Goal: Task Accomplishment & Management: Complete application form

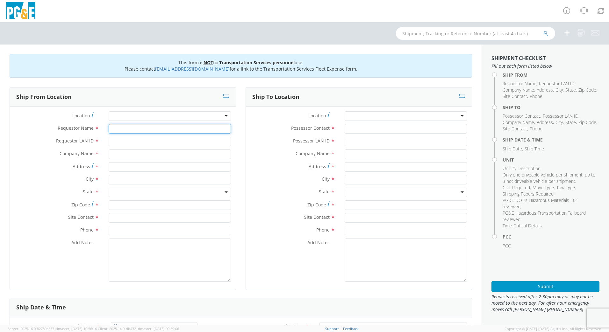
click at [127, 129] on input "Requestor Name *" at bounding box center [170, 129] width 122 height 10
type input "Nenette Rago"
type input "N4RE"
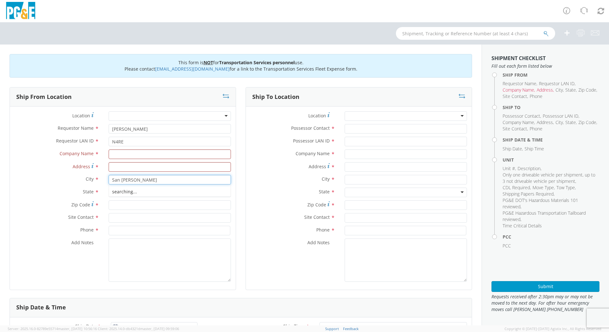
type input "San Ramon"
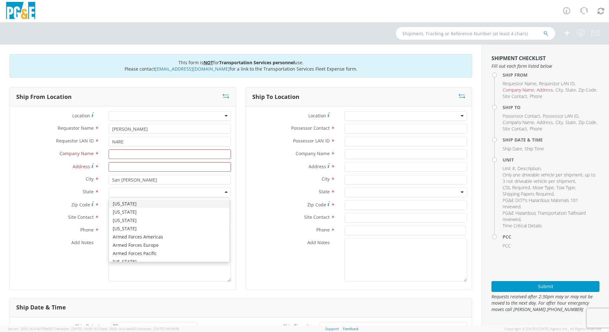
type input "c"
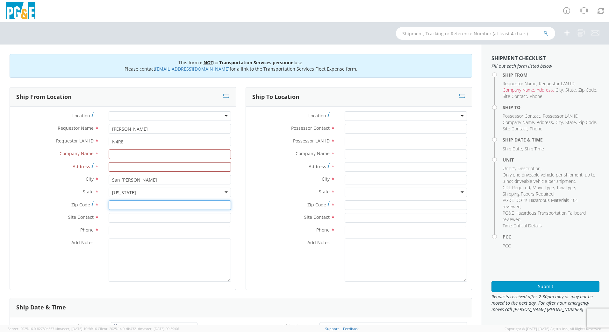
click at [125, 206] on input "Zip Code *" at bounding box center [170, 206] width 122 height 10
type input "94582"
click at [128, 216] on input "text" at bounding box center [170, 218] width 122 height 10
click at [151, 220] on input "Nenette RAgo" at bounding box center [170, 218] width 122 height 10
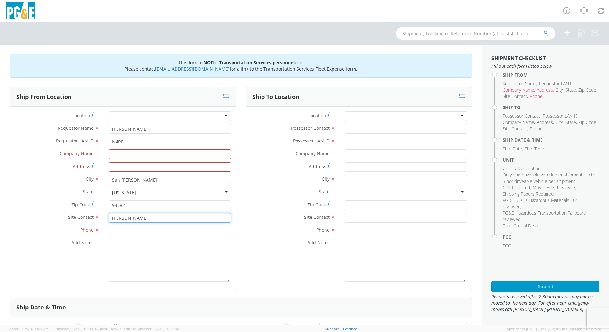
type input "Nenette Rago"
click at [152, 236] on div "Phone *" at bounding box center [123, 232] width 226 height 13
click at [146, 234] on input at bounding box center [170, 231] width 122 height 10
type input "925 270 7294"
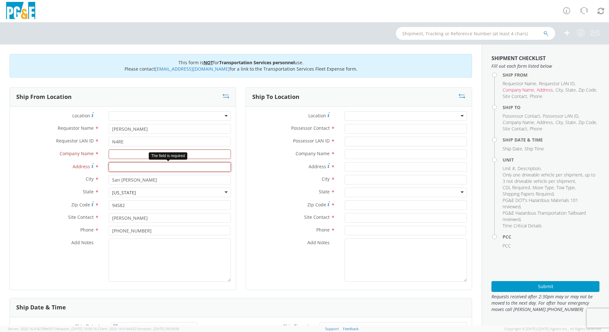
click at [128, 167] on input "Address *" at bounding box center [170, 167] width 122 height 10
click at [144, 180] on input "San Ramon" at bounding box center [170, 180] width 122 height 10
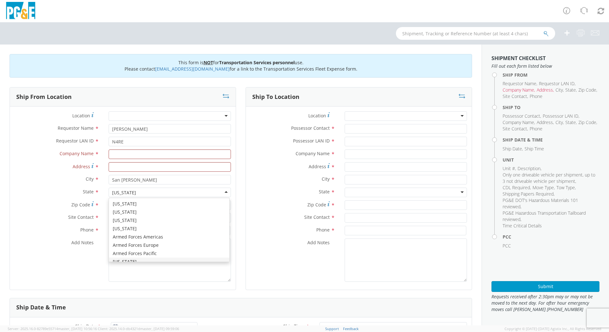
click at [147, 190] on div "[US_STATE]" at bounding box center [170, 193] width 122 height 10
click at [136, 239] on div "Location * (OBSOLETE) BURNEY SC - GC TRAILER (OBSOLETE) BURNEY SC - HYDRO TRAIL…" at bounding box center [123, 198] width 226 height 174
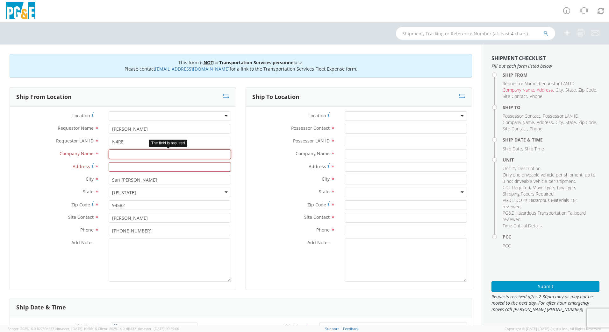
click at [137, 153] on input "text" at bounding box center [170, 155] width 122 height 10
click at [144, 179] on input "San Ramon" at bounding box center [170, 180] width 122 height 10
type input "San Ra"
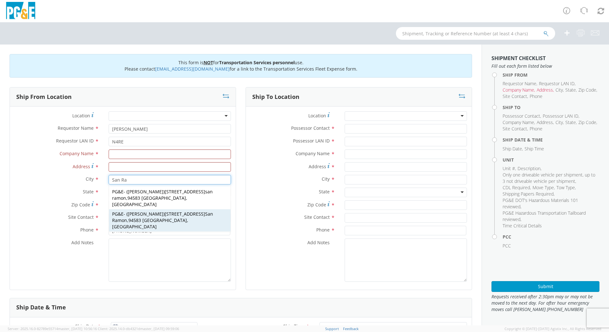
click at [168, 211] on div "PG&E - ( Christie Larlee ) 3400 Crow Canyon Rd. San Ra mon , 94583 CA, US" at bounding box center [170, 220] width 122 height 22
type input "PG&E"
type input "3400 Crow Canyon Rd."
type input "San Ramon"
type input "94583"
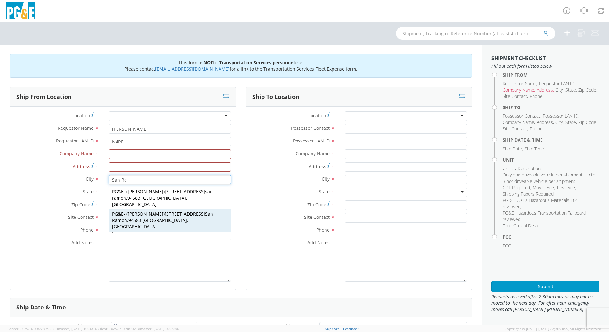
type input "Christie Larlee"
type input "925-866-5297"
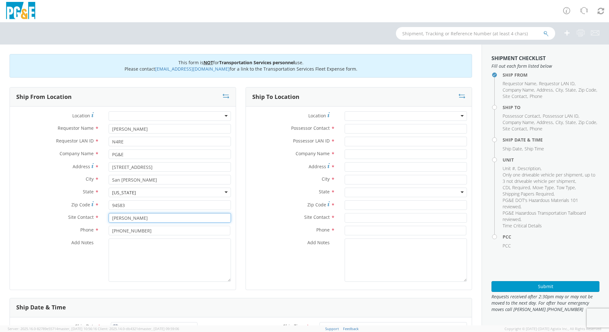
drag, startPoint x: 153, startPoint y: 219, endPoint x: 60, endPoint y: 217, distance: 93.9
click at [60, 217] on div "Site Contact * Christie Larlee" at bounding box center [123, 218] width 226 height 10
type input "Nenette Rago"
type input "925 270 7294"
click at [369, 135] on div "Possessor Contact *" at bounding box center [359, 130] width 226 height 13
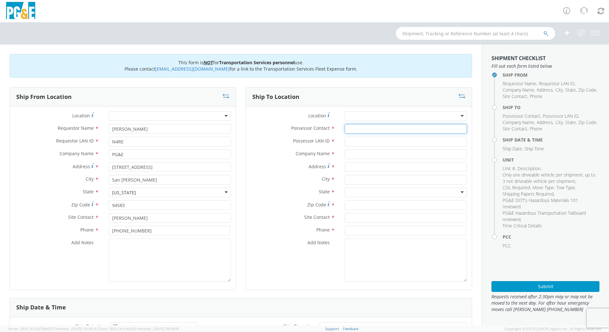
click at [369, 130] on input "Possessor Contact *" at bounding box center [405, 129] width 122 height 10
type input "Dan Morgan"
type input "DFMX"
click at [366, 175] on input "text" at bounding box center [405, 180] width 122 height 10
type input "Con"
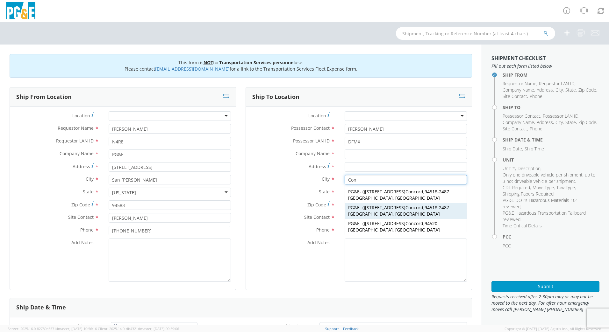
click at [392, 205] on span "1030 Detroit Ave Con cord" at bounding box center [394, 208] width 58 height 6
type input "PG&E"
type input "1030 Detroit Ave"
type input "Concord"
type input "94518-2487"
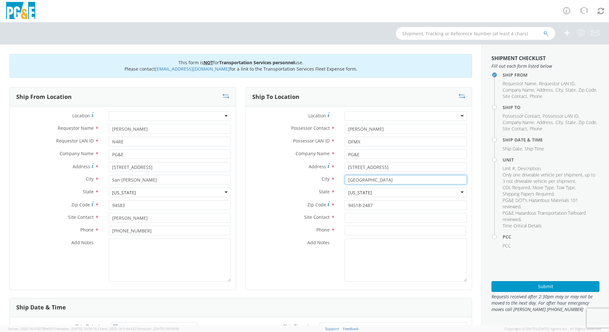
type input "Concord"
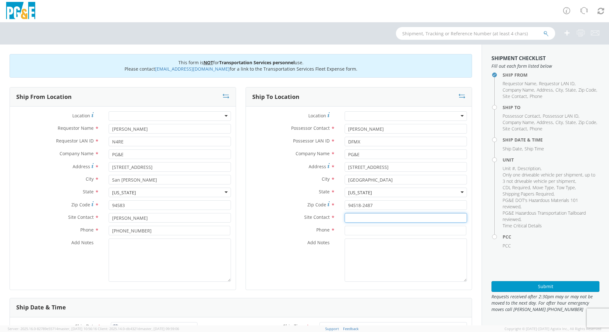
click at [377, 217] on input "text" at bounding box center [405, 218] width 122 height 10
type input "Dan Morgan"
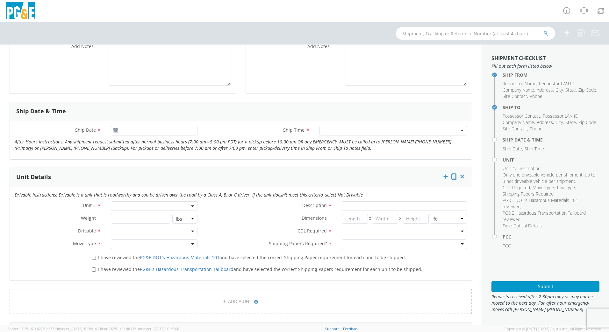
scroll to position [199, 0]
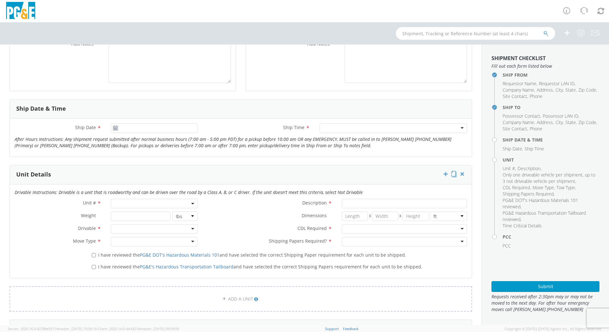
type input "925 674 6440"
click at [113, 130] on icon at bounding box center [115, 128] width 5 height 5
click at [116, 127] on icon at bounding box center [115, 128] width 5 height 5
click at [123, 129] on input "08/11/2025" at bounding box center [154, 128] width 87 height 10
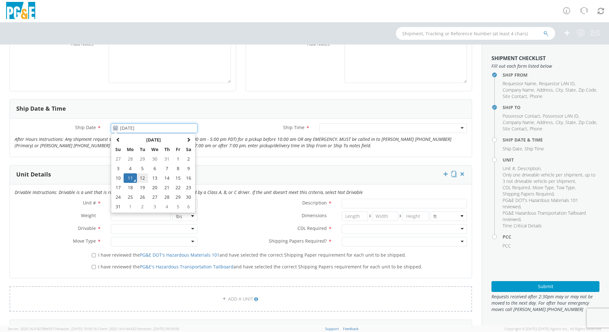
click at [141, 175] on td "12" at bounding box center [142, 178] width 11 height 10
type input "08/12/2025"
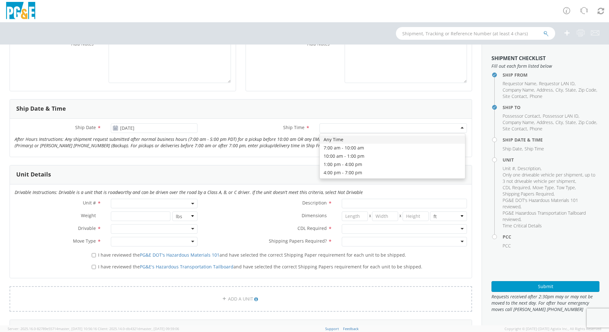
click at [458, 128] on div at bounding box center [392, 128] width 147 height 10
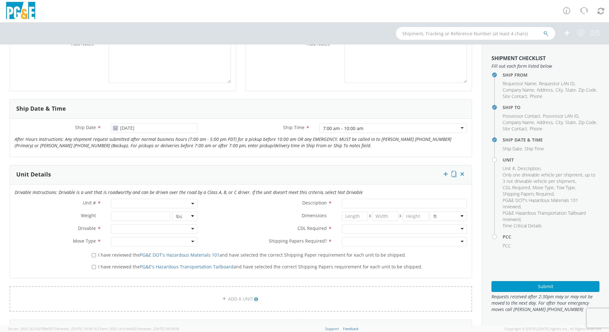
click at [150, 202] on span at bounding box center [154, 204] width 87 height 10
click at [142, 218] on input "search" at bounding box center [153, 214] width 82 height 10
type input "B33096"
type input "VAN; HIGH CUBE 4X2"
type input "10360"
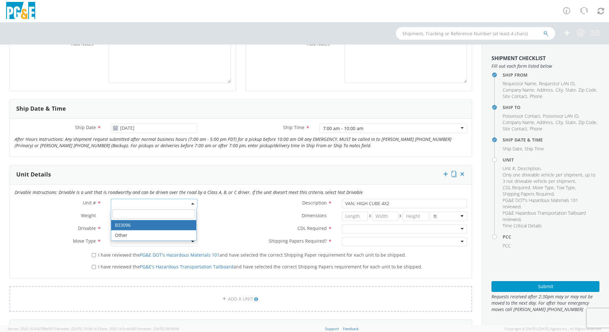
select select "B33096"
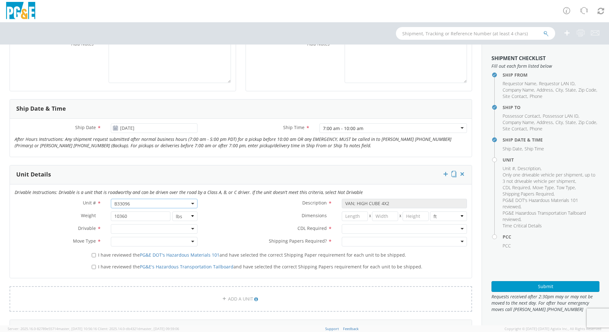
click at [192, 228] on div at bounding box center [154, 229] width 87 height 10
click at [191, 243] on div at bounding box center [154, 242] width 87 height 10
click at [93, 258] on label "I have reviewed the PG&E DOT's Hazardous Materials 101 and have selected the co…" at bounding box center [249, 254] width 315 height 7
click at [93, 257] on input "I have reviewed the PG&E DOT's Hazardous Materials 101 and have selected the co…" at bounding box center [94, 255] width 4 height 4
checkbox input "true"
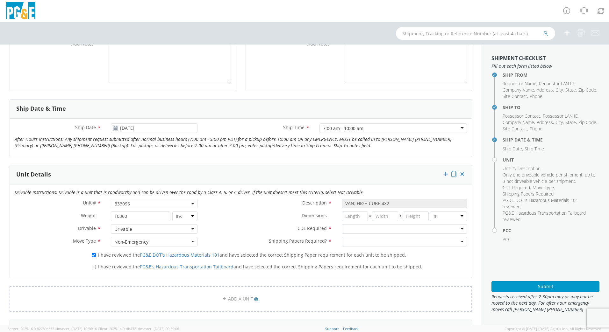
click at [90, 269] on div "I have reviewed the PG&E's Hazardous Transportation Tailboard and have selected…" at bounding box center [279, 266] width 384 height 9
click at [92, 269] on input "I have reviewed the PG&E's Hazardous Transportation Tailboard and have selected…" at bounding box center [94, 267] width 4 height 4
checkbox input "true"
click at [458, 229] on div at bounding box center [403, 229] width 125 height 10
click at [456, 240] on div at bounding box center [403, 242] width 125 height 10
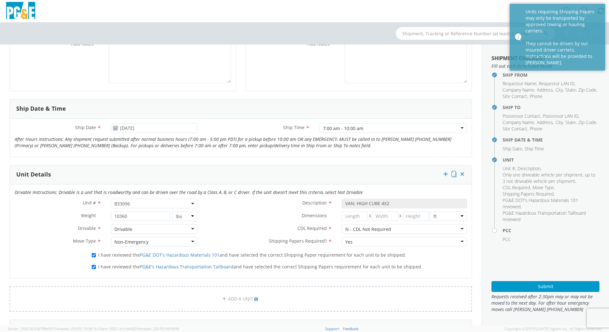
click at [454, 242] on div "Yes" at bounding box center [403, 242] width 125 height 10
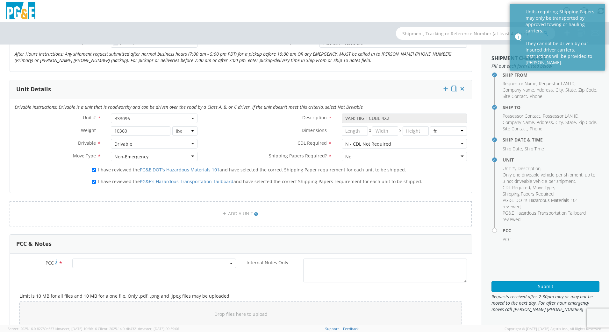
scroll to position [317, 0]
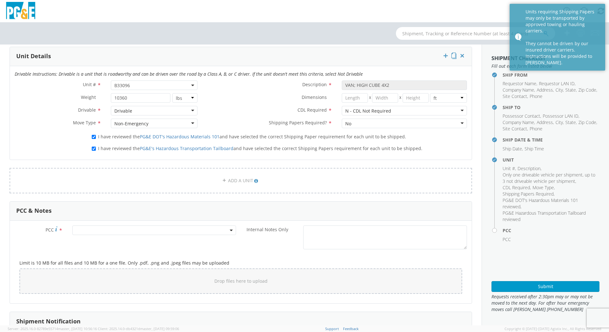
click at [102, 230] on span at bounding box center [154, 231] width 164 height 10
click at [102, 243] on input "number" at bounding box center [153, 241] width 158 height 10
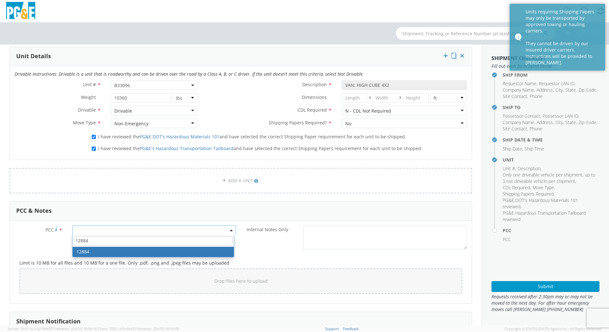
type input "12884"
select select "12884"
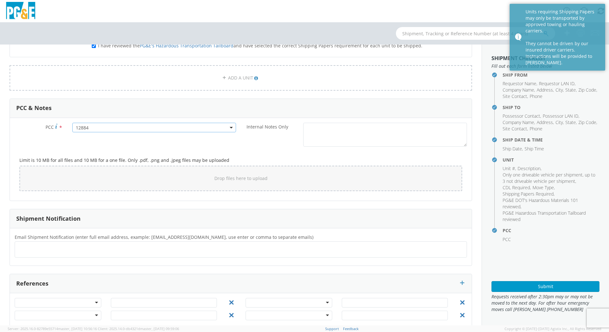
scroll to position [431, 0]
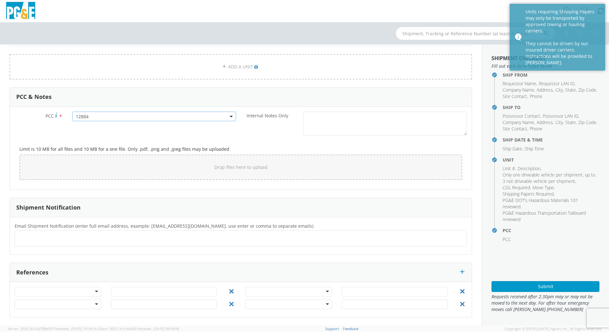
click at [101, 236] on ul at bounding box center [241, 238] width 446 height 11
click at [25, 236] on ul at bounding box center [241, 238] width 446 height 11
paste input "N4re@pge.com, DFMX@pge.com, JH2M@pge.com, pwh9@pge.com, KSR8@pge.com, RJ1E@pge.…"
type input "N4re@pge.com, DFMX@pge.com, JH2M@pge.com, pwh9@pge.com, KSR8@pge.com, RJ1E@pge.…"
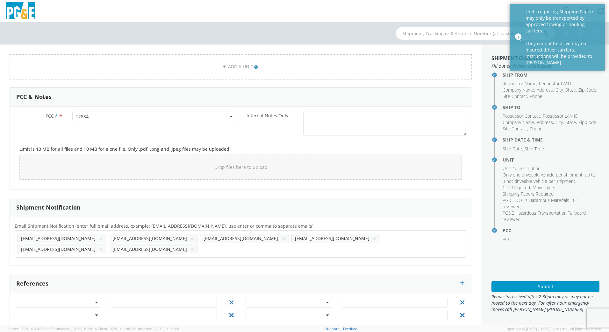
scroll to position [0, 0]
drag, startPoint x: 42, startPoint y: 237, endPoint x: 374, endPoint y: 237, distance: 331.6
click at [374, 236] on ul "N4re@pge.com × DFMX@pge.com × JH2M@pge.com × pwh9@pge.com × KSR8@pge.com × RJ1E…" at bounding box center [241, 244] width 446 height 22
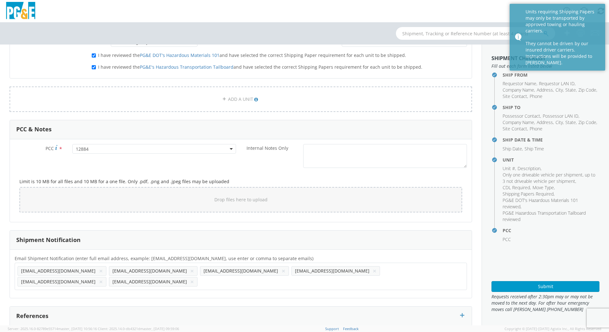
scroll to position [442, 0]
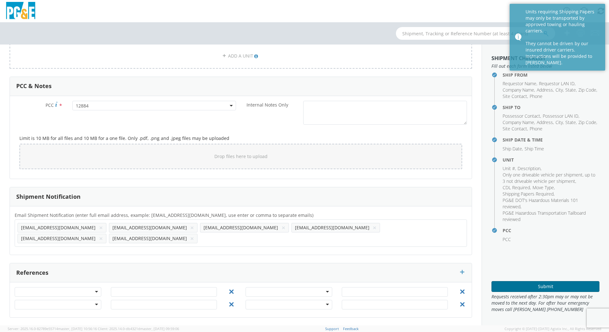
click at [483, 290] on button "Submit" at bounding box center [545, 286] width 108 height 11
